Goal: Task Accomplishment & Management: Manage account settings

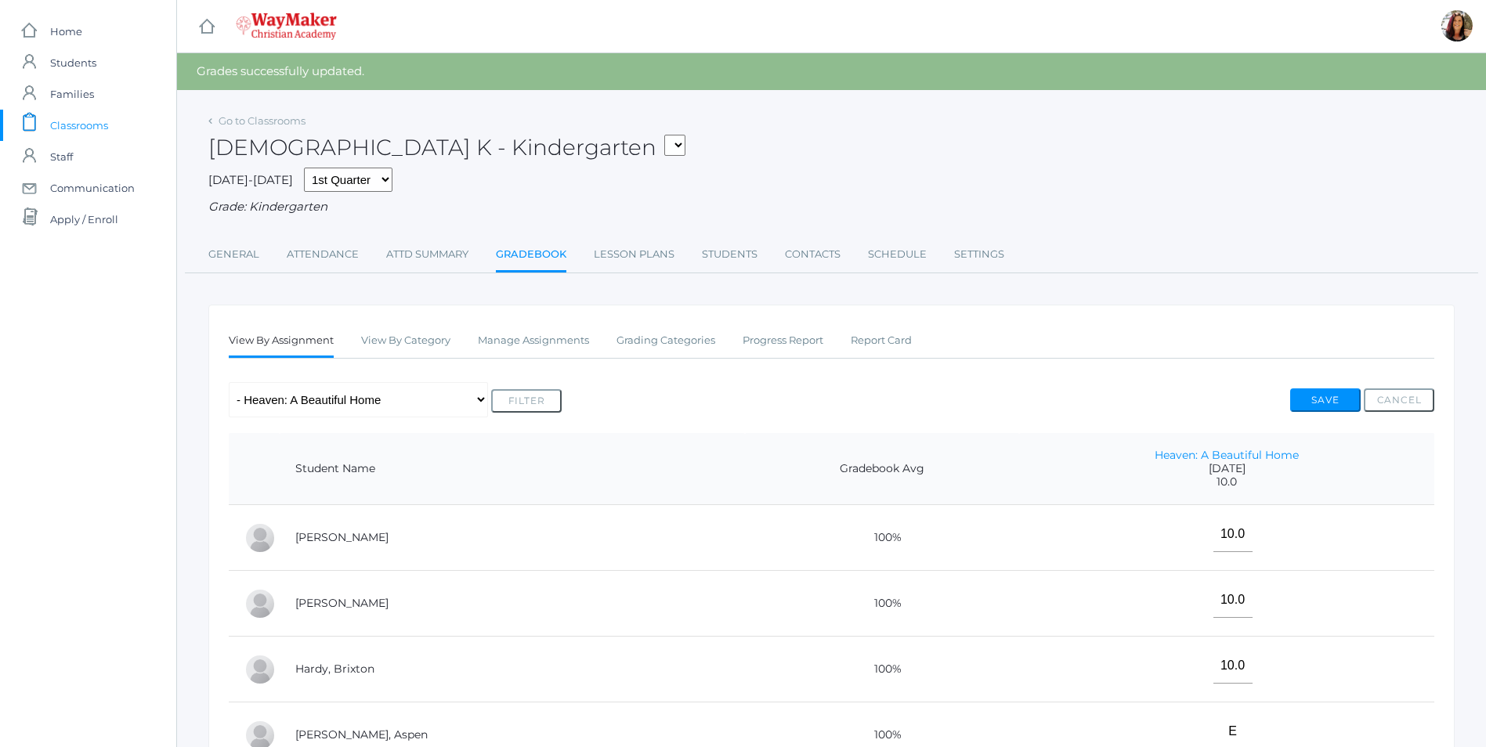
click at [656, 147] on form "KINDER - Small Group Reading & Writing K Kindergarten KINDER - Math K Kindergar…" at bounding box center [670, 147] width 29 height 24
click at [664, 147] on select "KINDER - Small Group Reading & Writing K Kindergarten KINDER - Math K Kindergar…" at bounding box center [674, 145] width 21 height 21
select select "2555"
click at [664, 135] on select "KINDER - Small Group Reading & Writing K Kindergarten KINDER - Math K Kindergar…" at bounding box center [674, 145] width 21 height 21
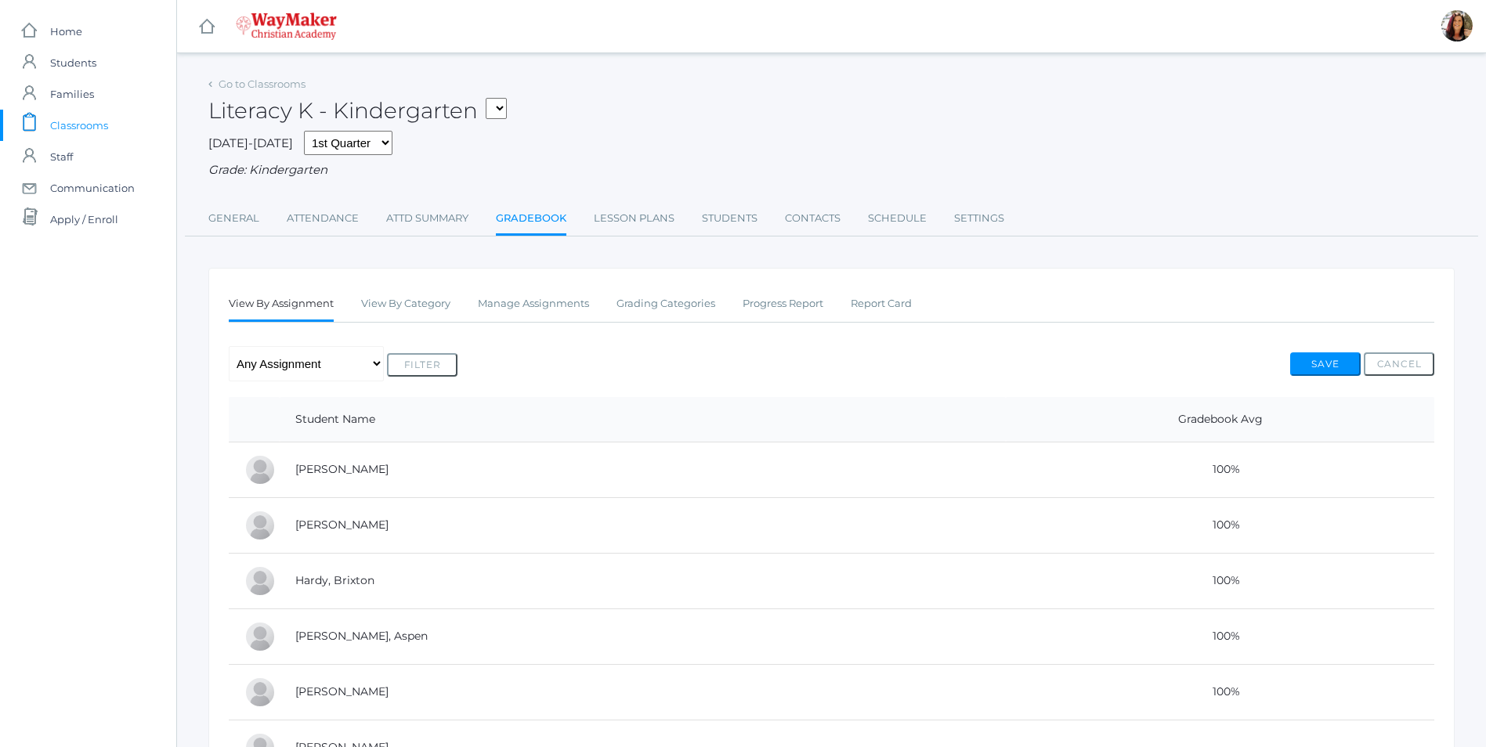
click at [544, 215] on link "Gradebook" at bounding box center [531, 220] width 70 height 34
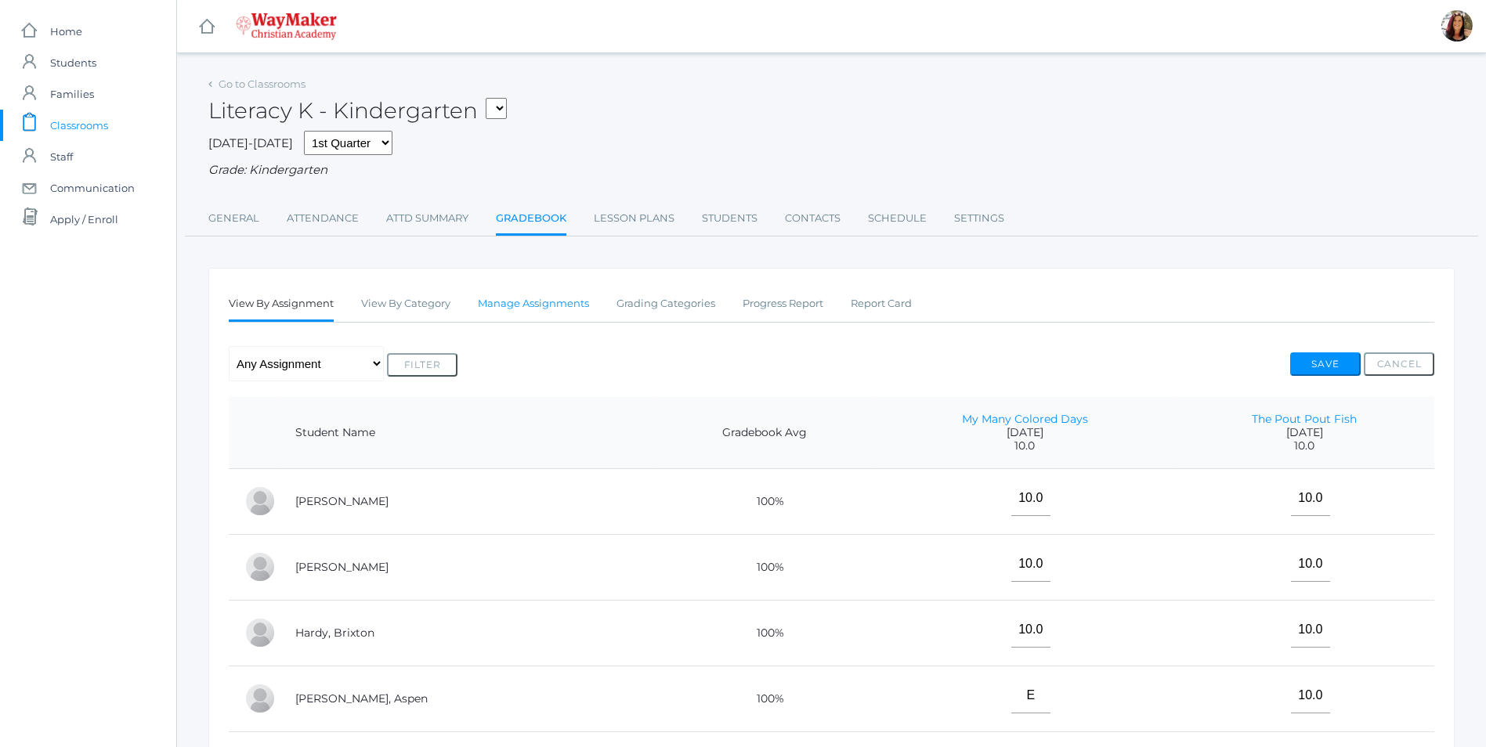
click at [566, 303] on link "Manage Assignments" at bounding box center [533, 303] width 111 height 31
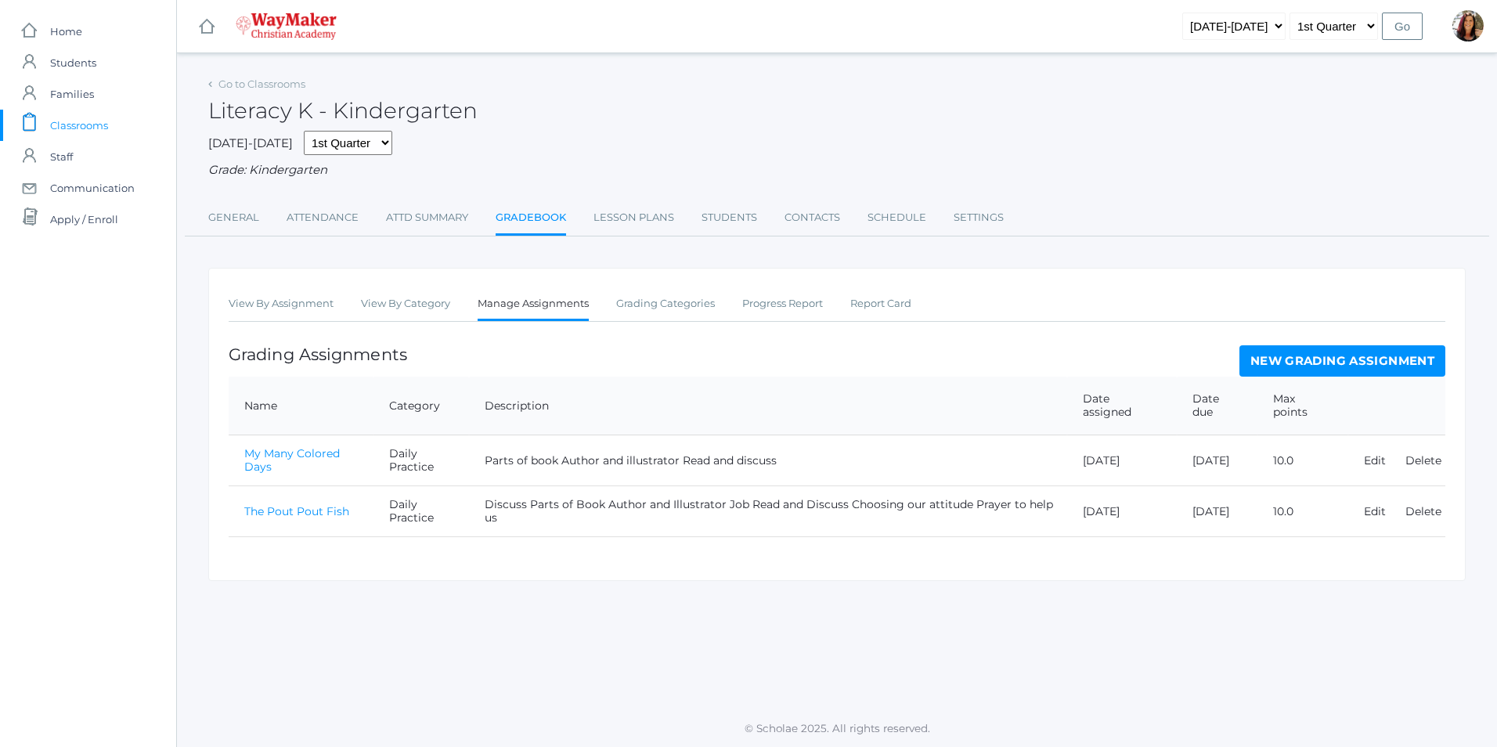
click at [1273, 365] on link "New Grading Assignment" at bounding box center [1343, 360] width 206 height 31
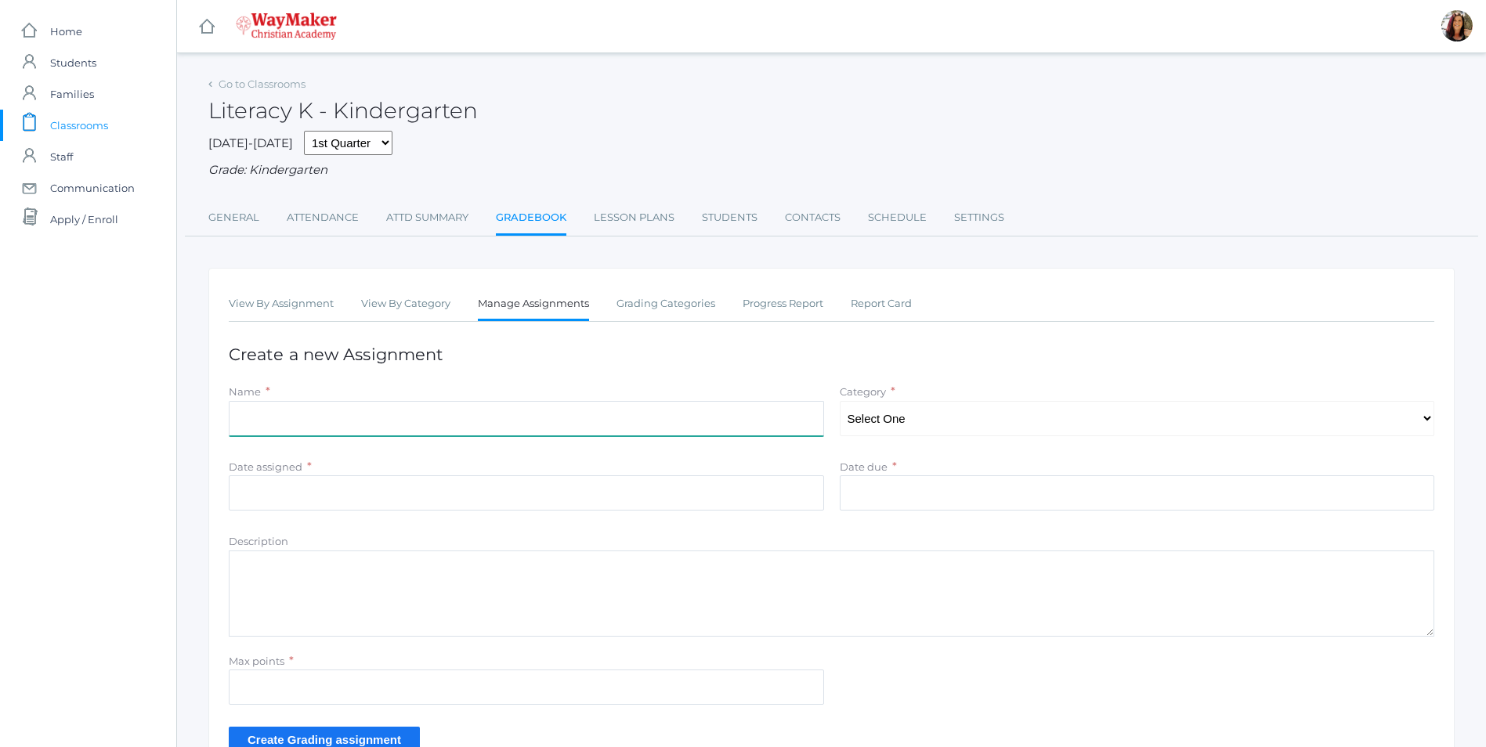
click at [278, 422] on input "Name" at bounding box center [526, 418] width 595 height 35
type input "When Sophie Gets Really Angry"
click at [1421, 432] on select "Select One Daily Practice Summative Assessment" at bounding box center [1137, 418] width 595 height 35
select select "1102"
click at [840, 403] on select "Select One Daily Practice Summative Assessment" at bounding box center [1137, 418] width 595 height 35
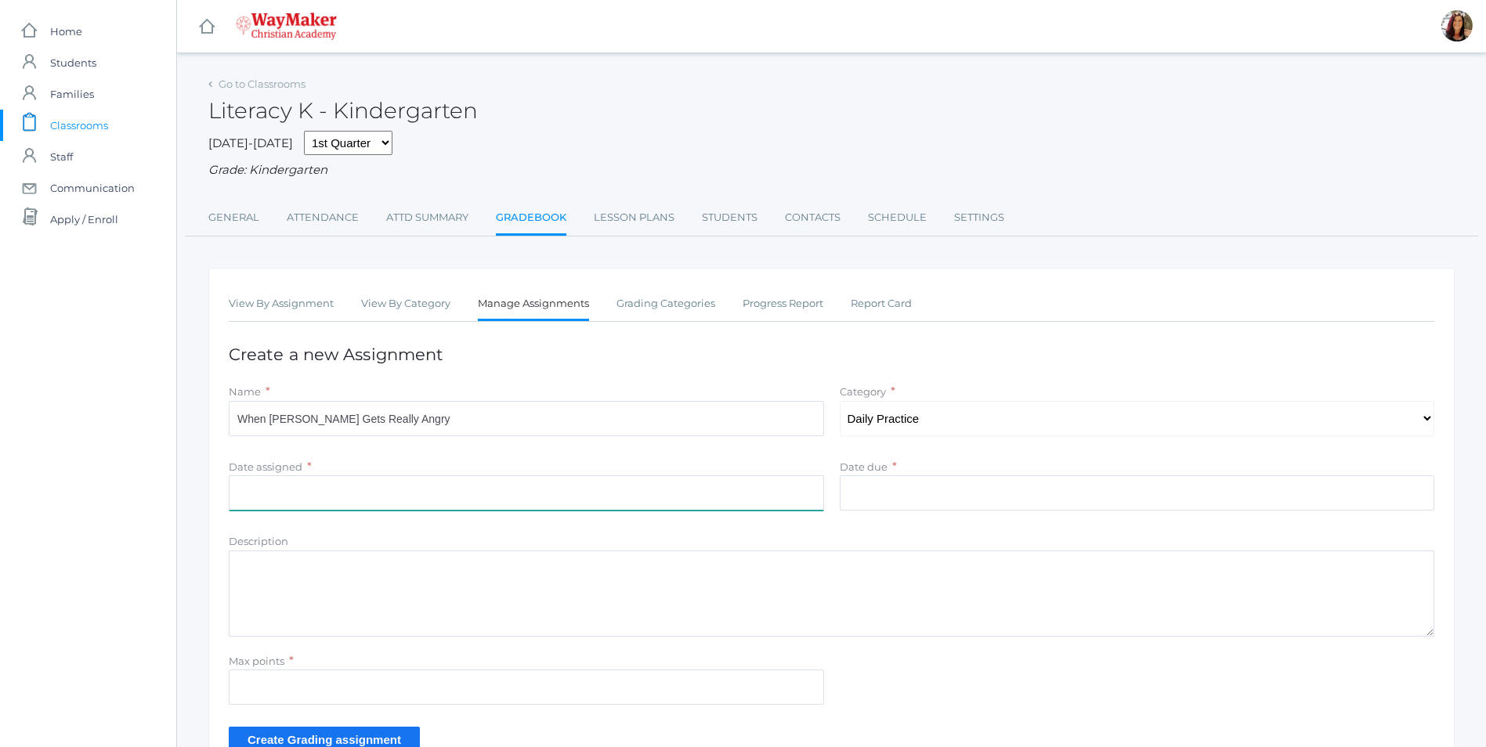
click at [411, 491] on input "Date assigned" at bounding box center [526, 492] width 595 height 35
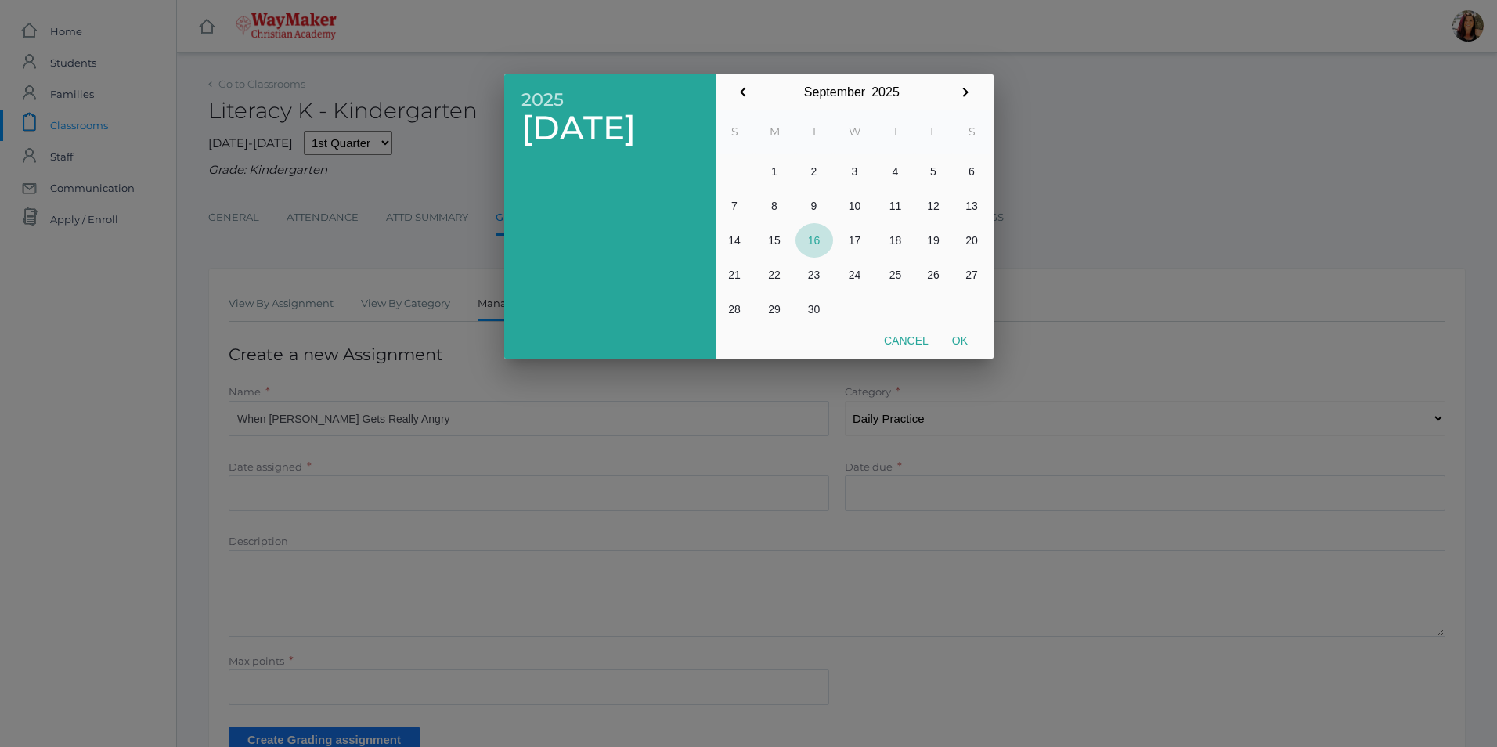
click at [820, 244] on button "16" at bounding box center [815, 240] width 38 height 34
click at [889, 487] on div at bounding box center [748, 281] width 1497 height 934
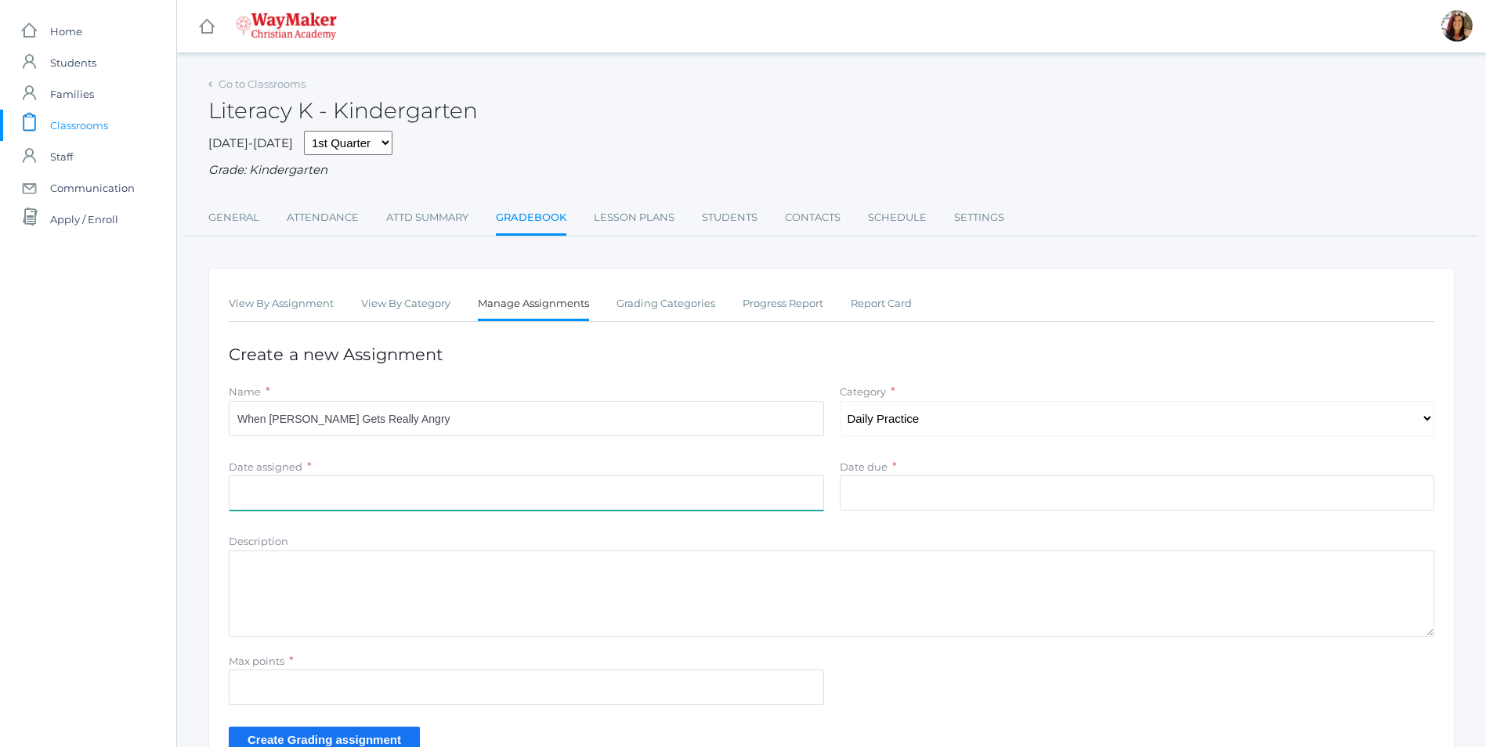
click at [405, 506] on input "Date assigned" at bounding box center [526, 492] width 595 height 35
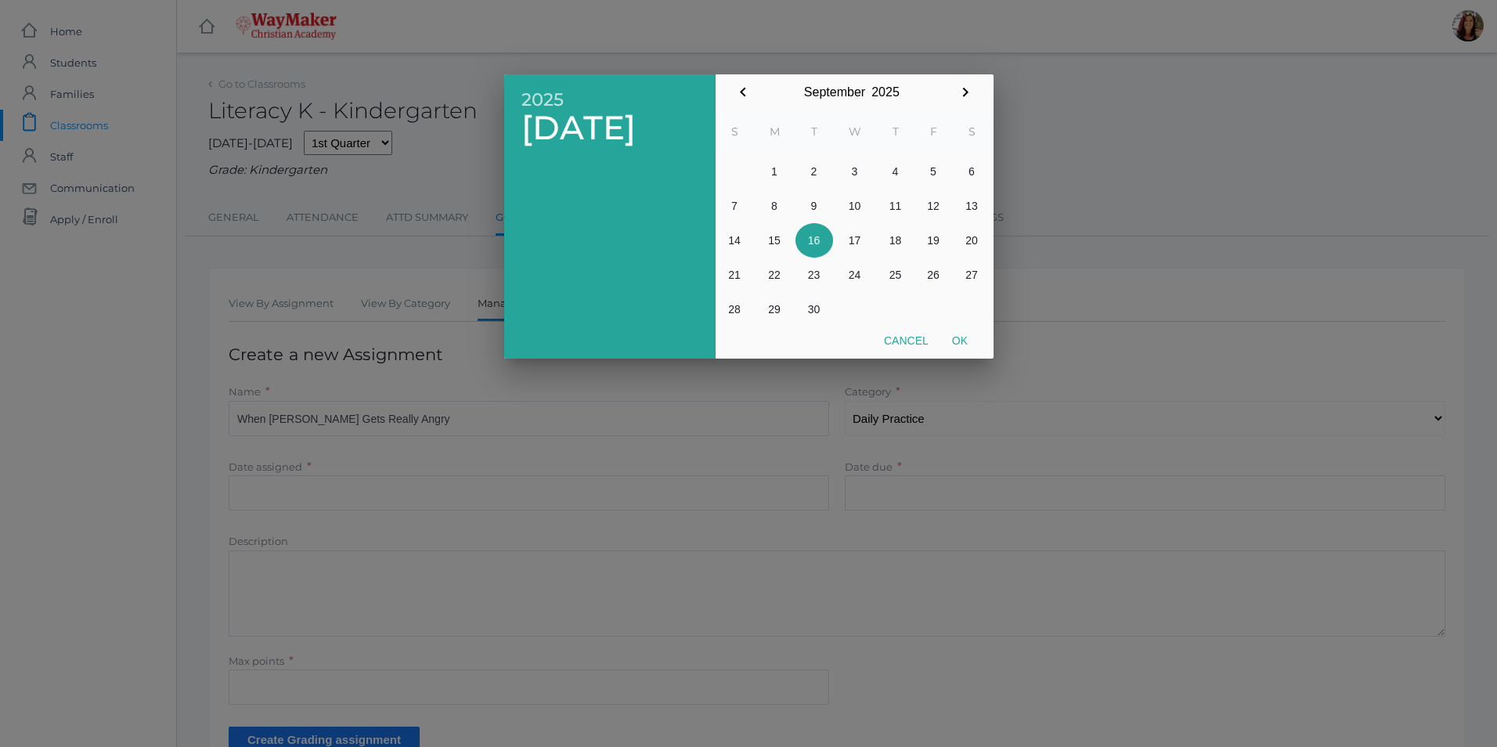
click at [807, 240] on button "16" at bounding box center [815, 240] width 38 height 34
click at [953, 341] on button "Ok" at bounding box center [960, 341] width 39 height 28
type input "[DATE]"
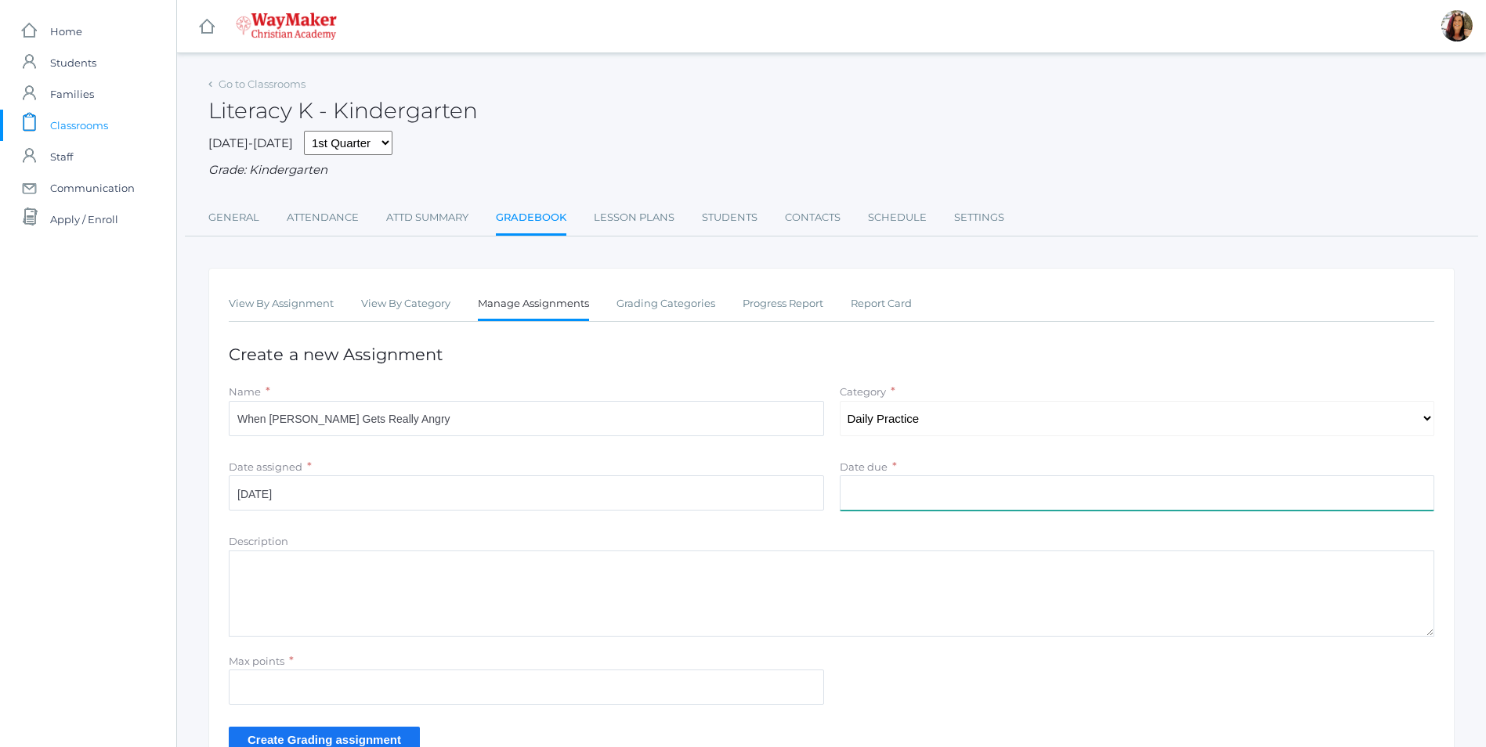
click at [891, 485] on input "Date due" at bounding box center [1137, 492] width 595 height 35
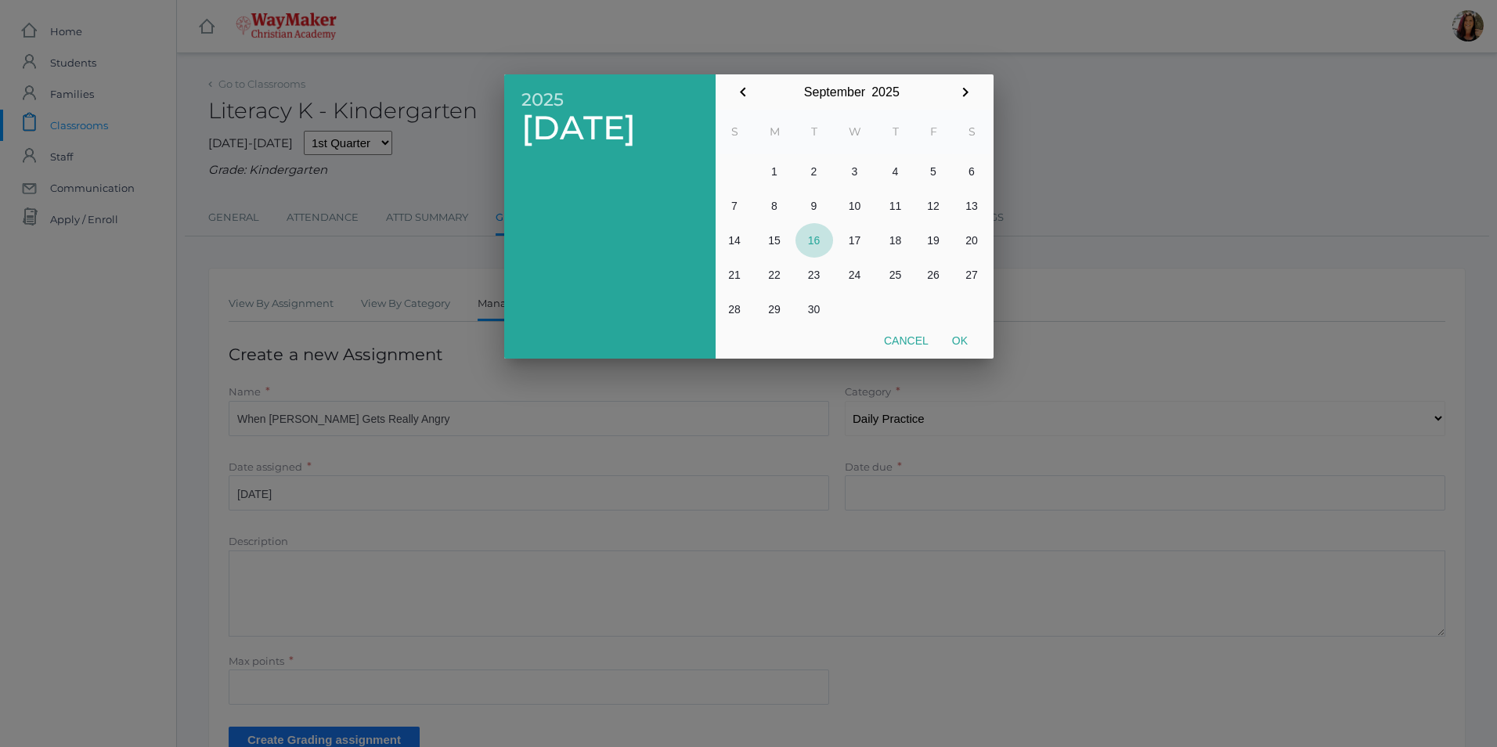
click at [822, 240] on button "16" at bounding box center [815, 240] width 38 height 34
click at [964, 341] on button "Ok" at bounding box center [960, 341] width 39 height 28
type input "2025-09-16"
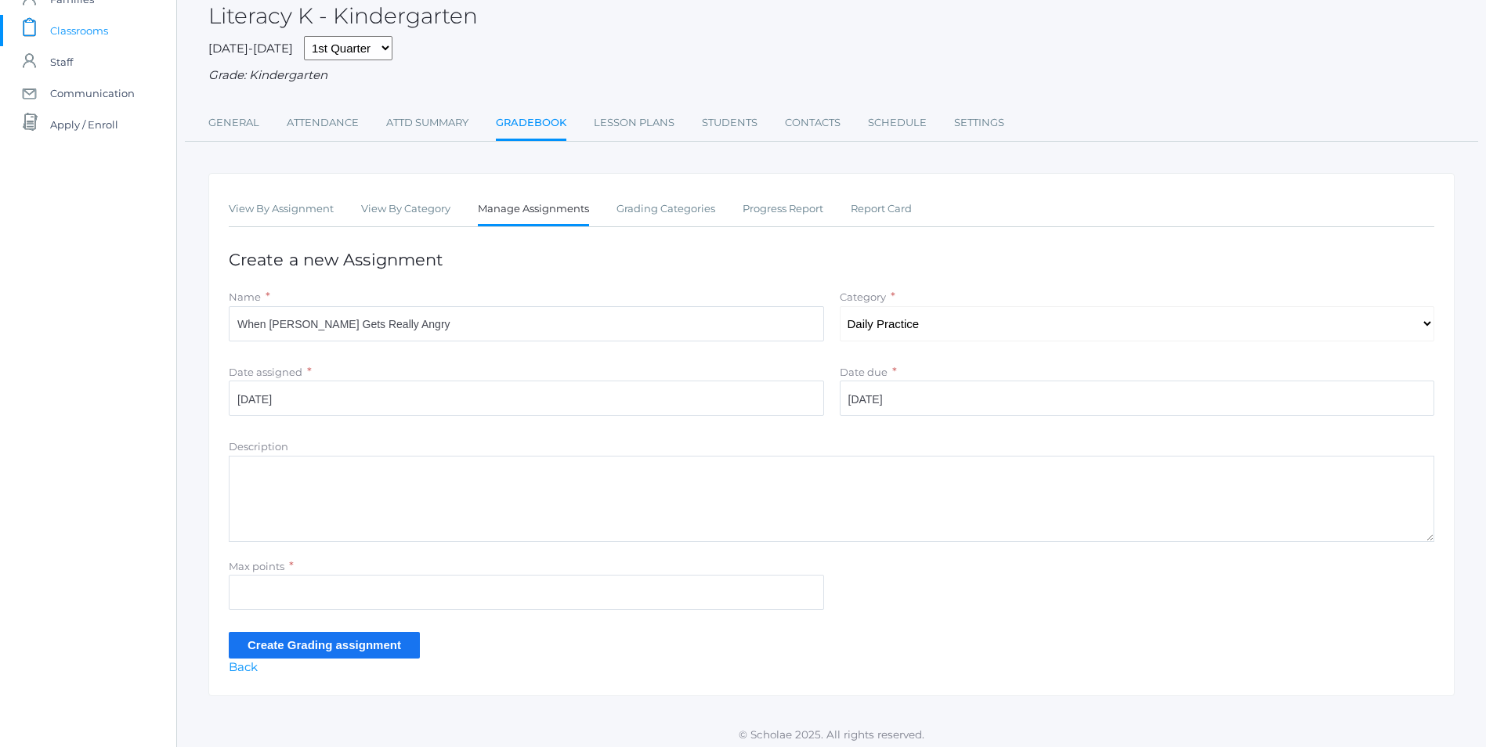
scroll to position [103, 0]
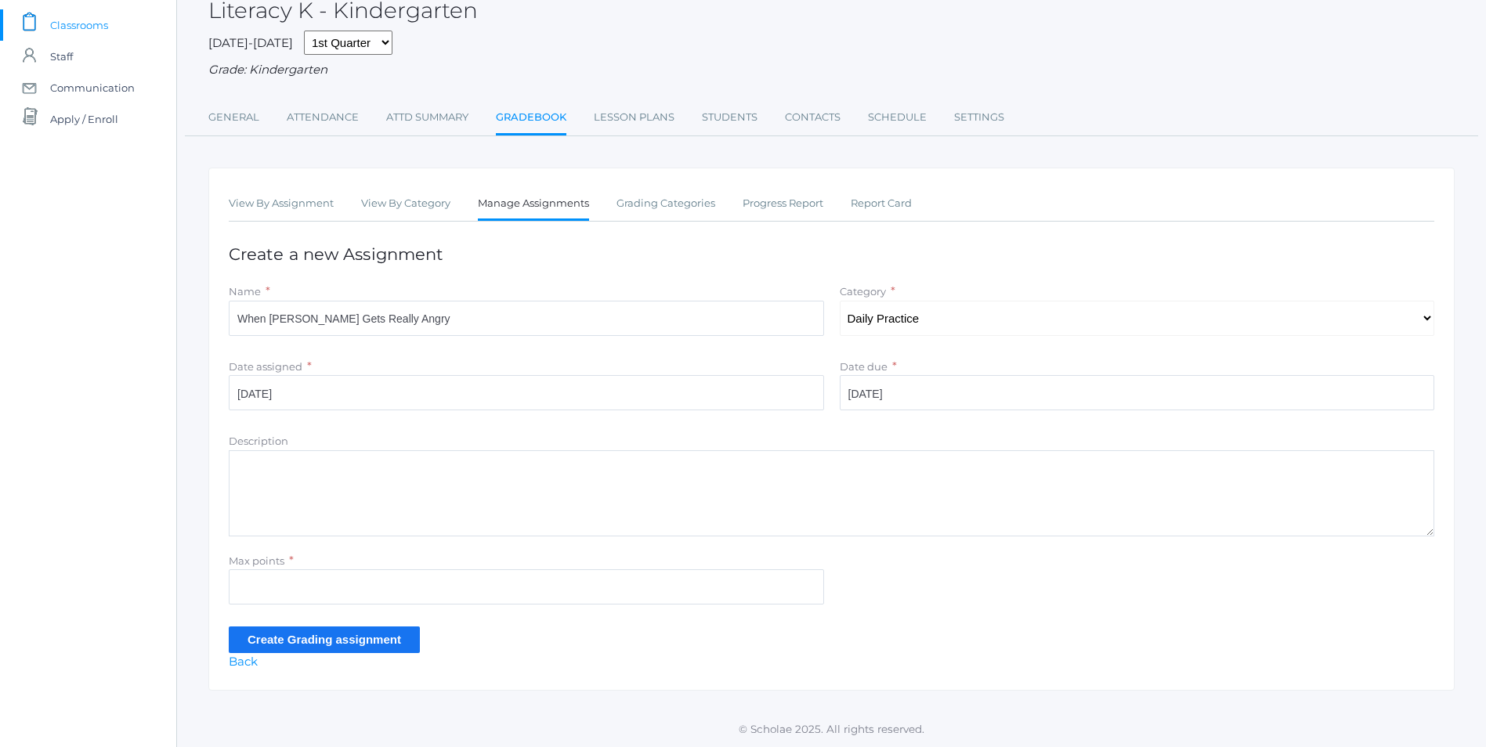
click at [268, 464] on textarea "Description" at bounding box center [831, 493] width 1205 height 86
type textarea "Parts of book Author and illustrator Read and discuss"
click at [281, 593] on input "Max points" at bounding box center [526, 586] width 595 height 35
type input "10"
click at [292, 635] on input "Create Grading assignment" at bounding box center [324, 640] width 191 height 26
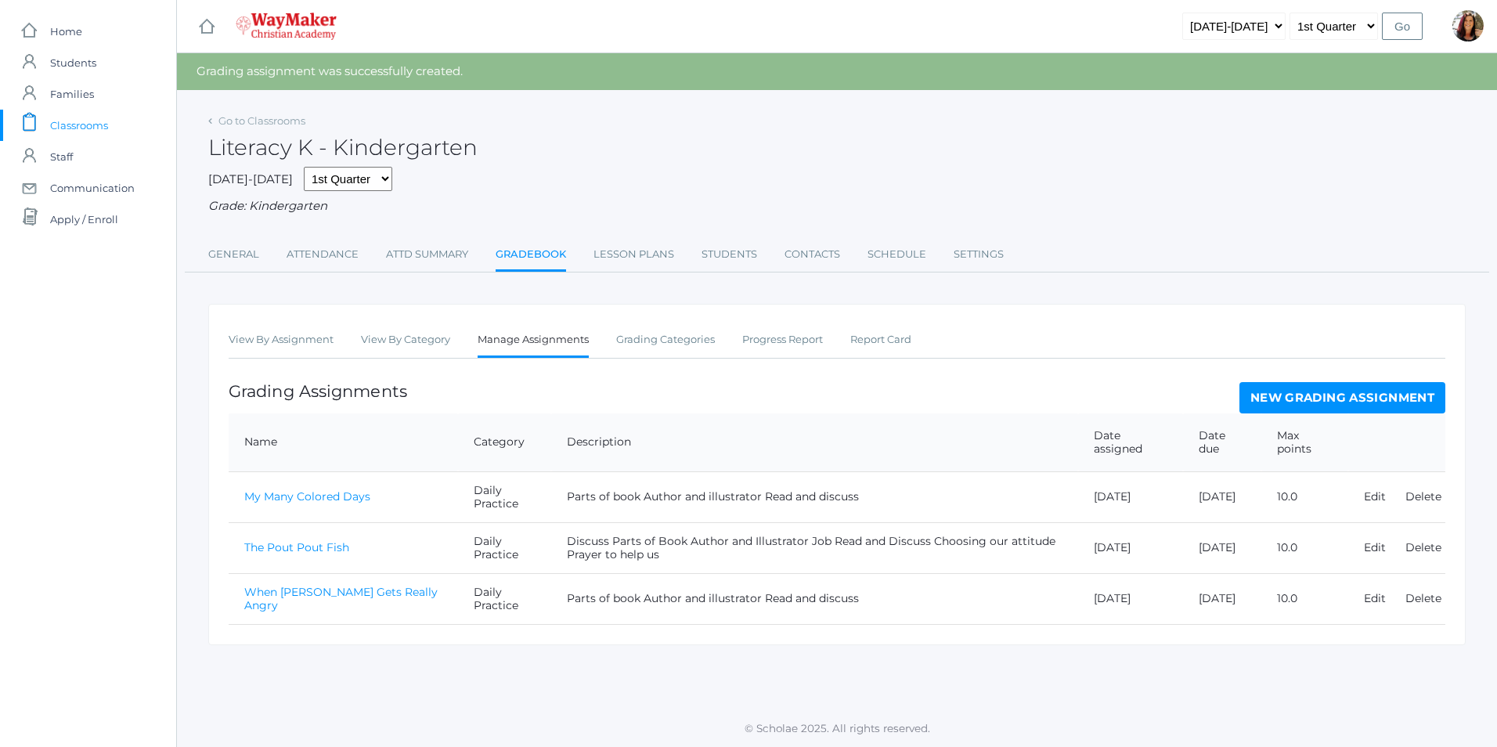
click at [288, 594] on link "When [PERSON_NAME] Gets Really Angry" at bounding box center [340, 598] width 193 height 27
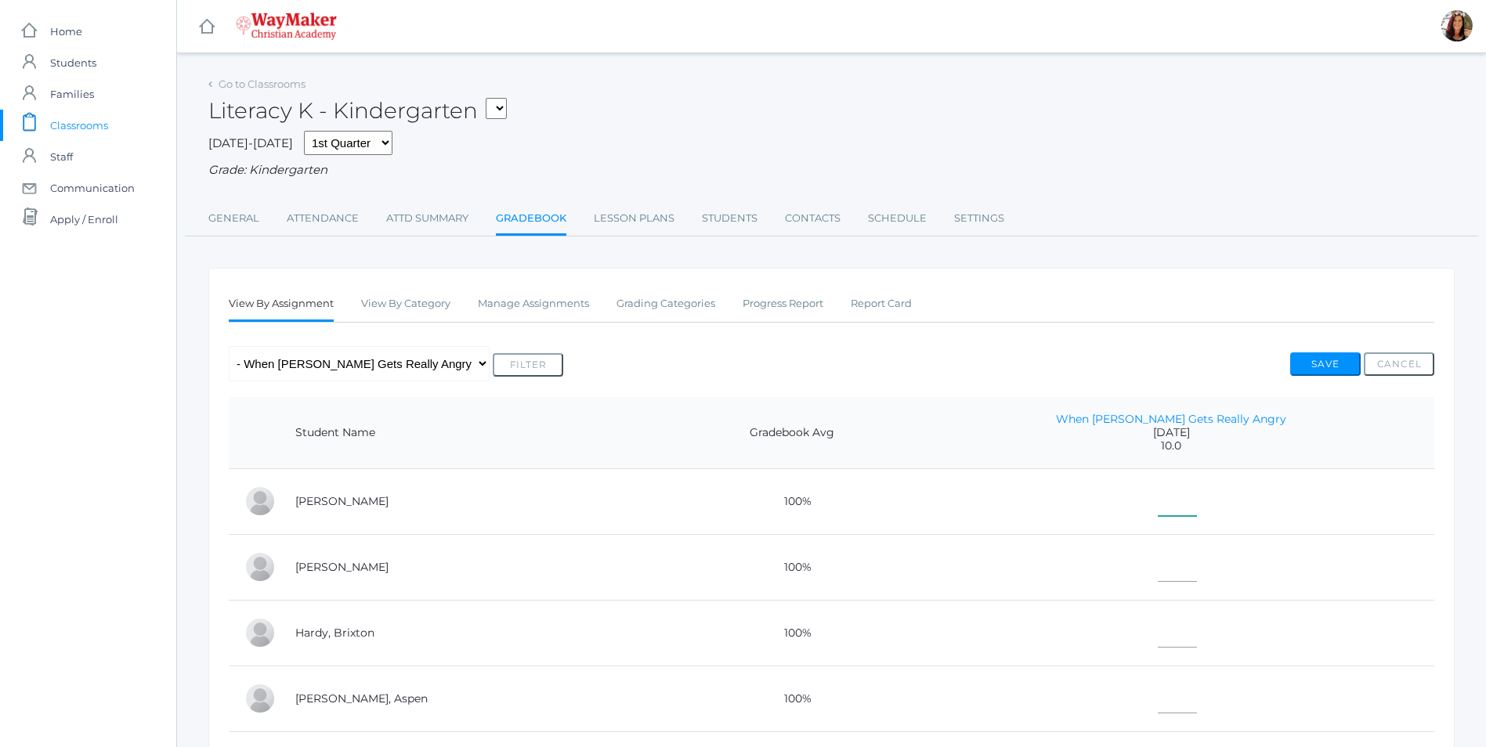
click at [1157, 513] on input"] "text" at bounding box center [1176, 498] width 39 height 35
type input"] "10"
click at [1157, 559] on input"] "text" at bounding box center [1176, 564] width 39 height 35
type input"] "10"
click at [1184, 644] on input"] "text" at bounding box center [1176, 629] width 39 height 35
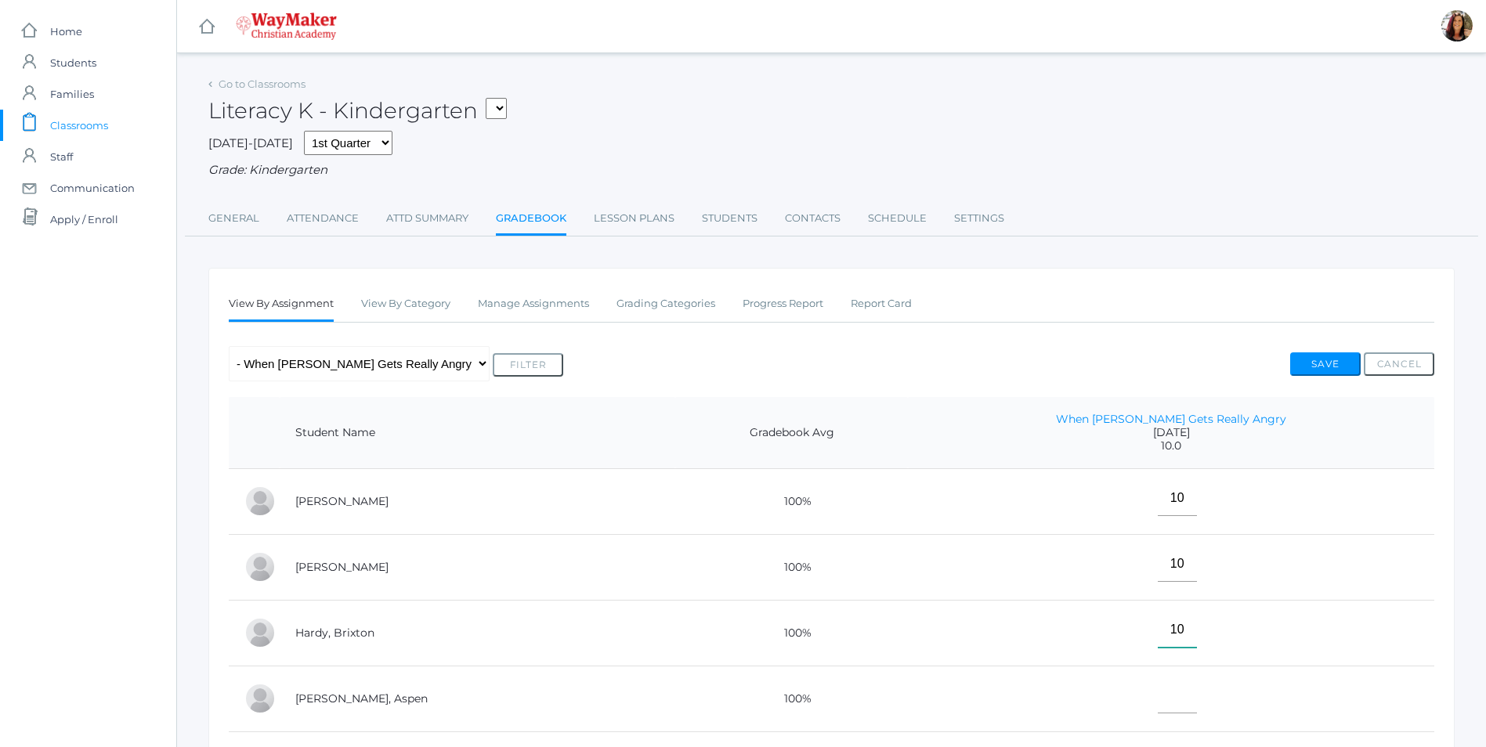
type input"] "10"
click at [1147, 659] on td "10" at bounding box center [1171, 633] width 526 height 66
click at [1168, 692] on input"] "text" at bounding box center [1176, 695] width 39 height 35
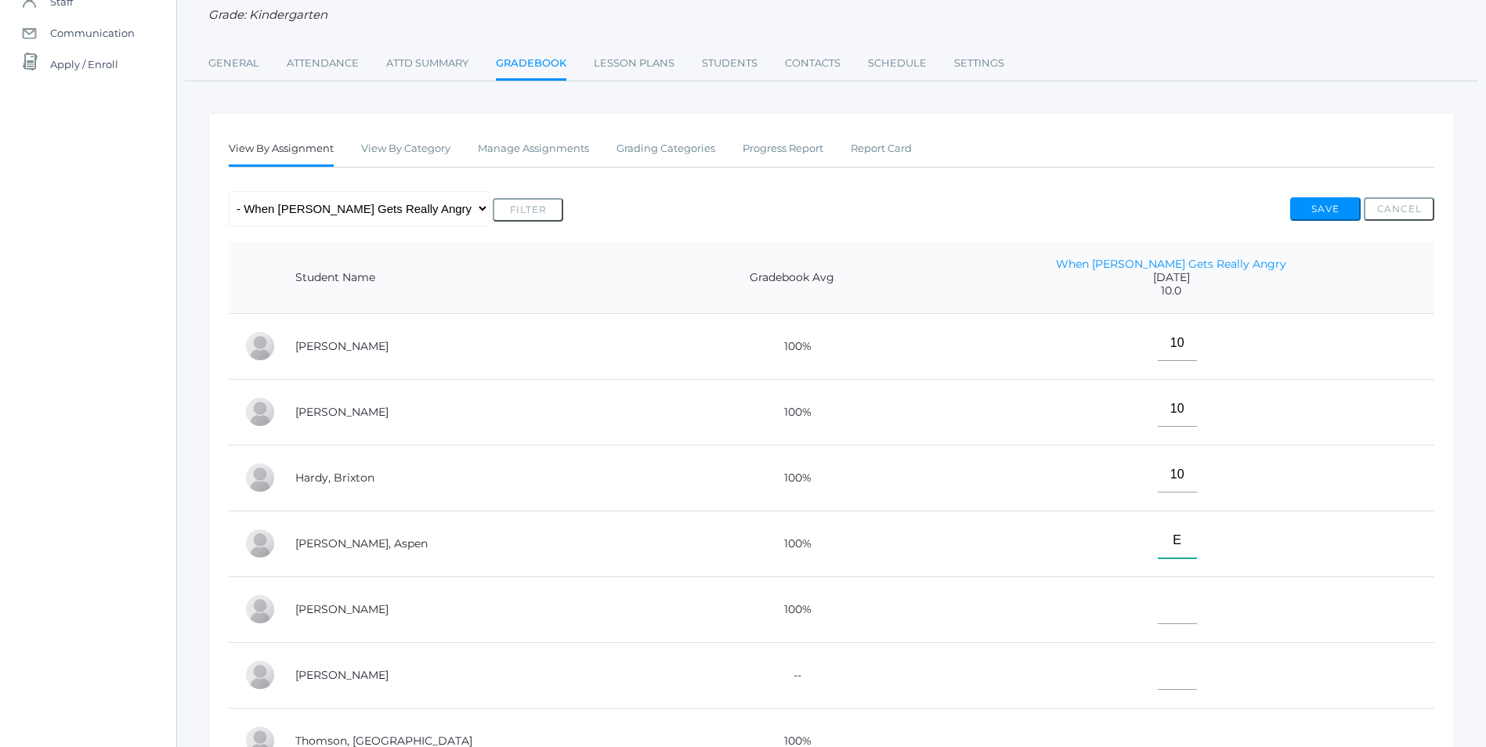
scroll to position [157, 0]
type input"] "E"
click at [1179, 606] on input"] "text" at bounding box center [1176, 604] width 39 height 35
type input"] "E"
click at [1159, 666] on input"] "text" at bounding box center [1176, 670] width 39 height 35
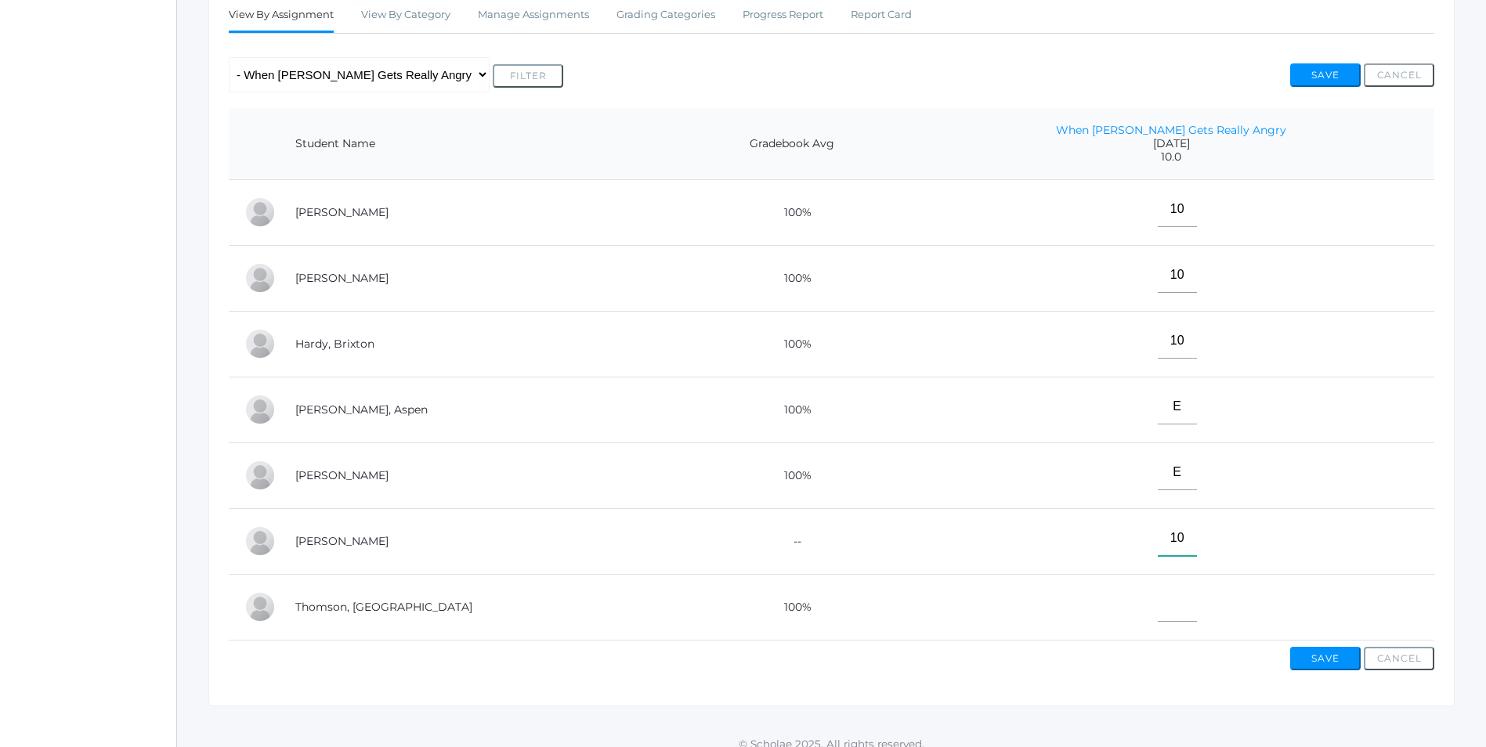
scroll to position [313, 0]
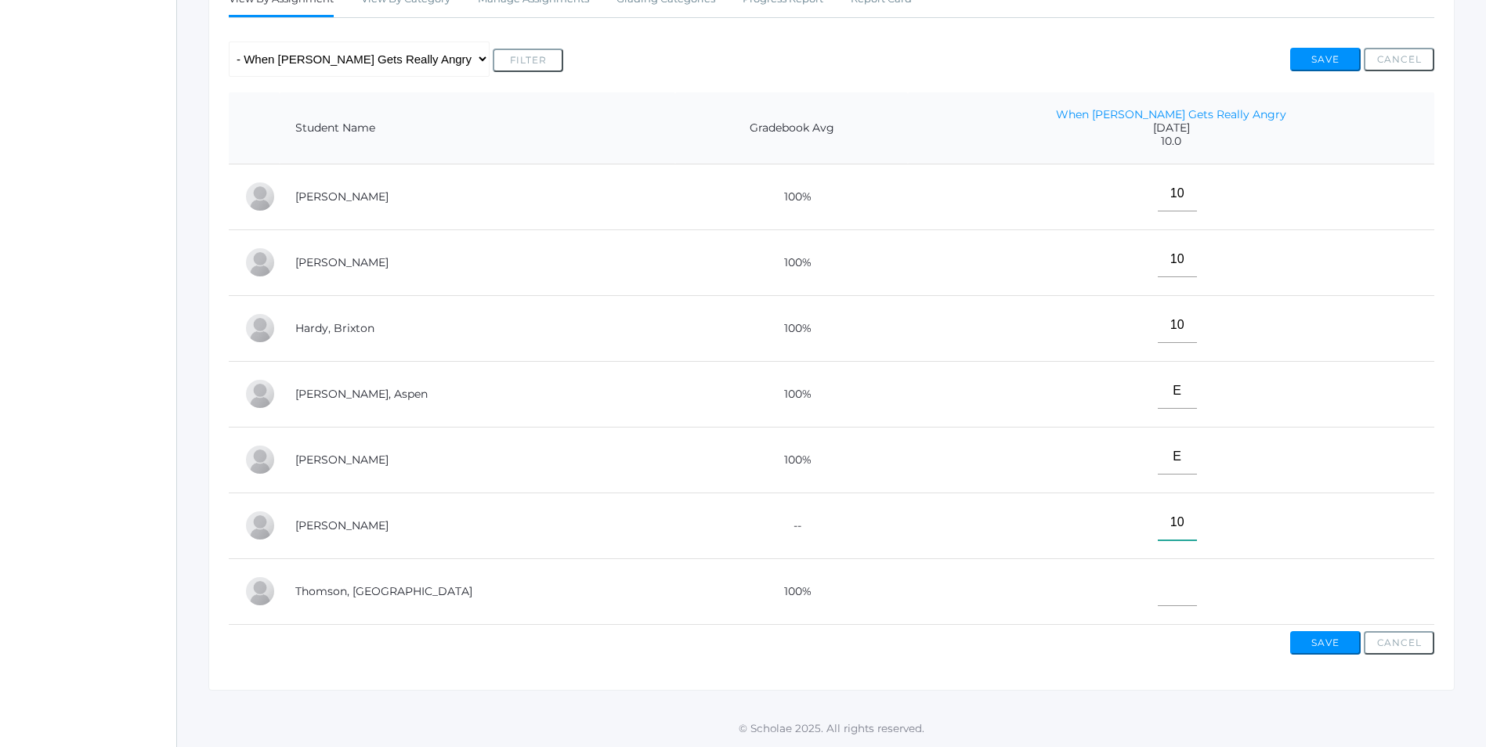
type input"] "10"
click at [1157, 582] on input"] "text" at bounding box center [1176, 588] width 39 height 35
type input"] "10"
click at [1216, 685] on div "View By Assignment View By Category Manage Assignments Grading Categories Progr…" at bounding box center [831, 327] width 1246 height 728
click at [1339, 648] on button "Save" at bounding box center [1325, 642] width 70 height 23
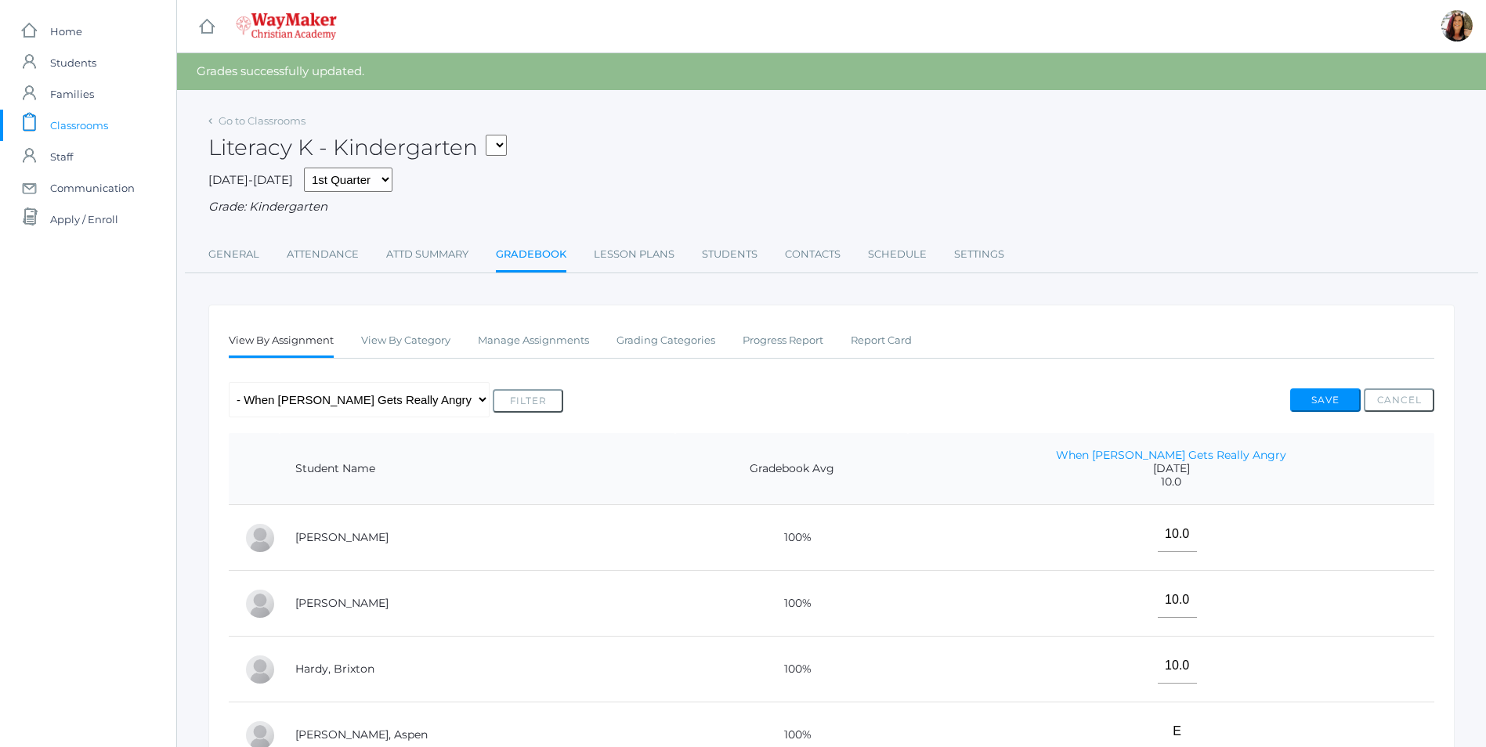
click at [505, 139] on select "KINDER - Small Group Reading & Writing K Kindergarten KINDER - Math K Kindergar…" at bounding box center [496, 145] width 21 height 21
select select "2556"
click at [491, 135] on select "KINDER - Small Group Reading & Writing K Kindergarten KINDER - Math K Kindergar…" at bounding box center [496, 145] width 21 height 21
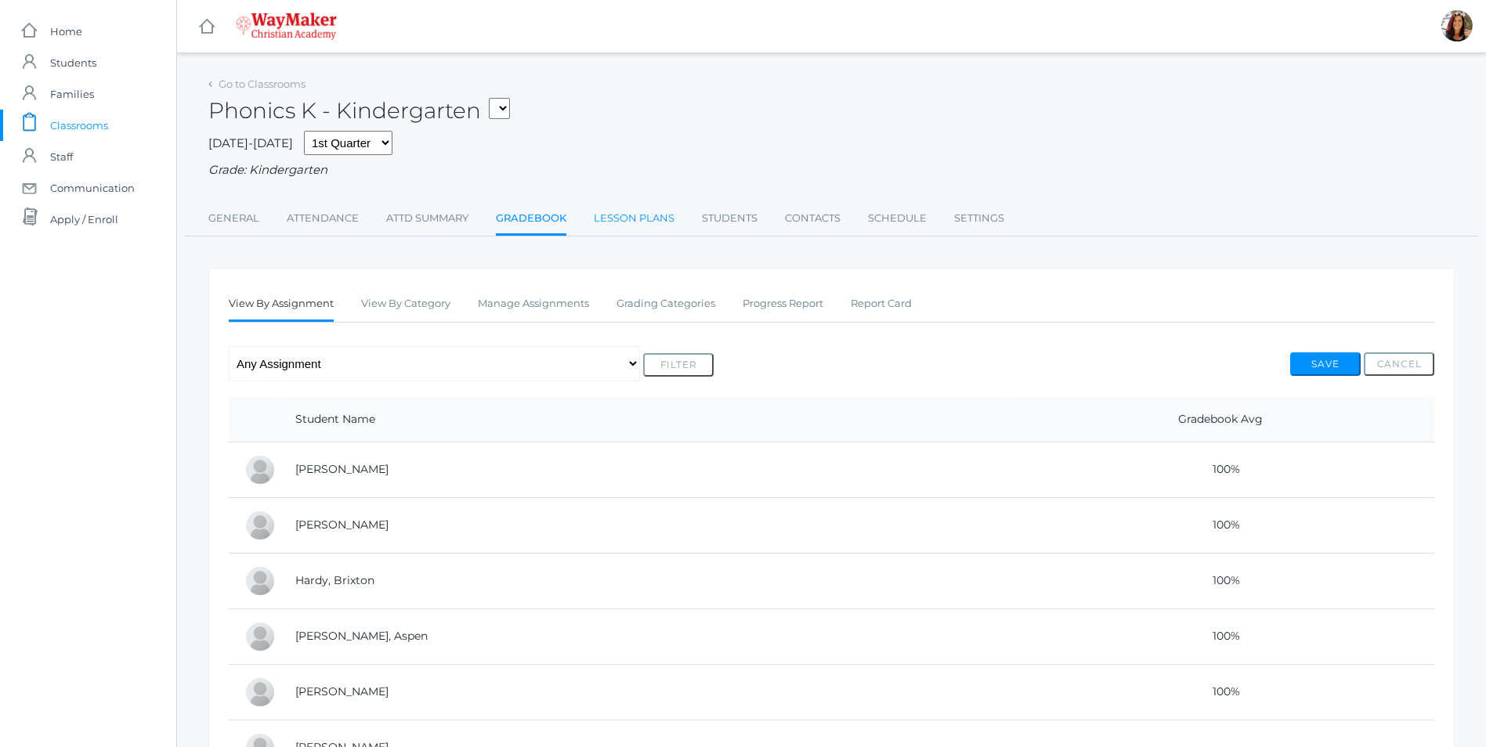
click at [622, 227] on link "Lesson Plans" at bounding box center [634, 218] width 81 height 31
